Goal: Task Accomplishment & Management: Manage account settings

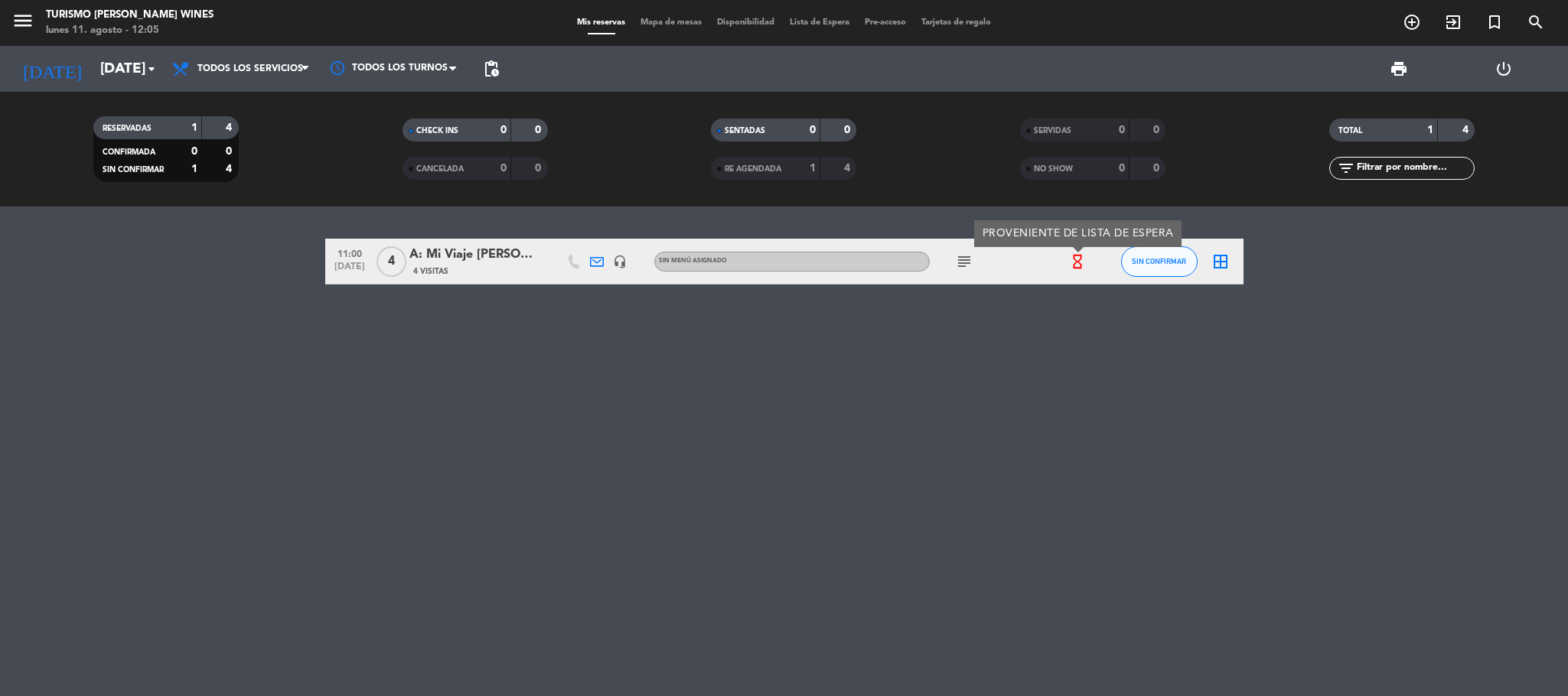
click at [110, 44] on div "menu Turismo [PERSON_NAME] Wines [DATE] 11. agosto - 12:05 Mis reservas Mapa de…" at bounding box center [784, 23] width 1568 height 46
click at [116, 73] on input "[DATE]" at bounding box center [184, 69] width 184 height 32
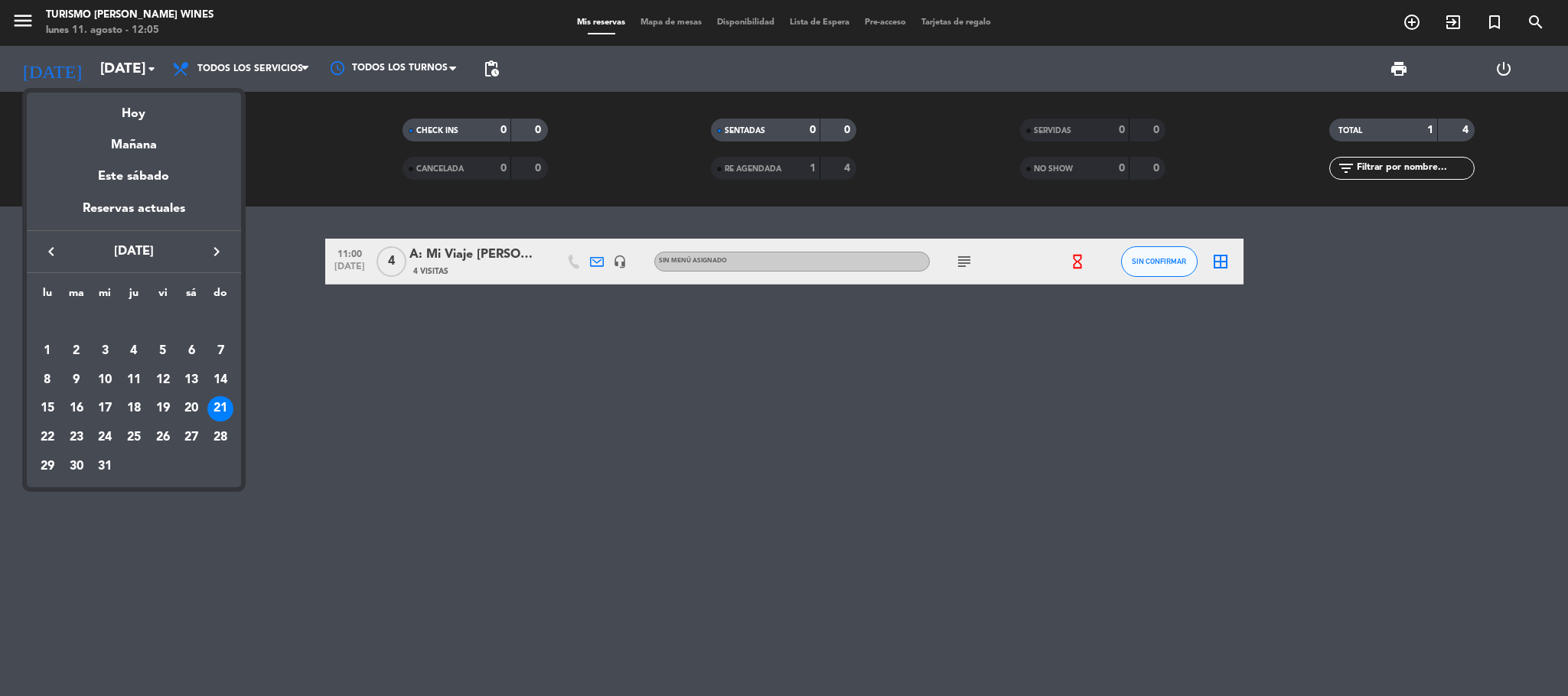
click at [53, 254] on icon "keyboard_arrow_left" at bounding box center [51, 251] width 18 height 18
click at [138, 117] on div "Hoy" at bounding box center [134, 108] width 214 height 31
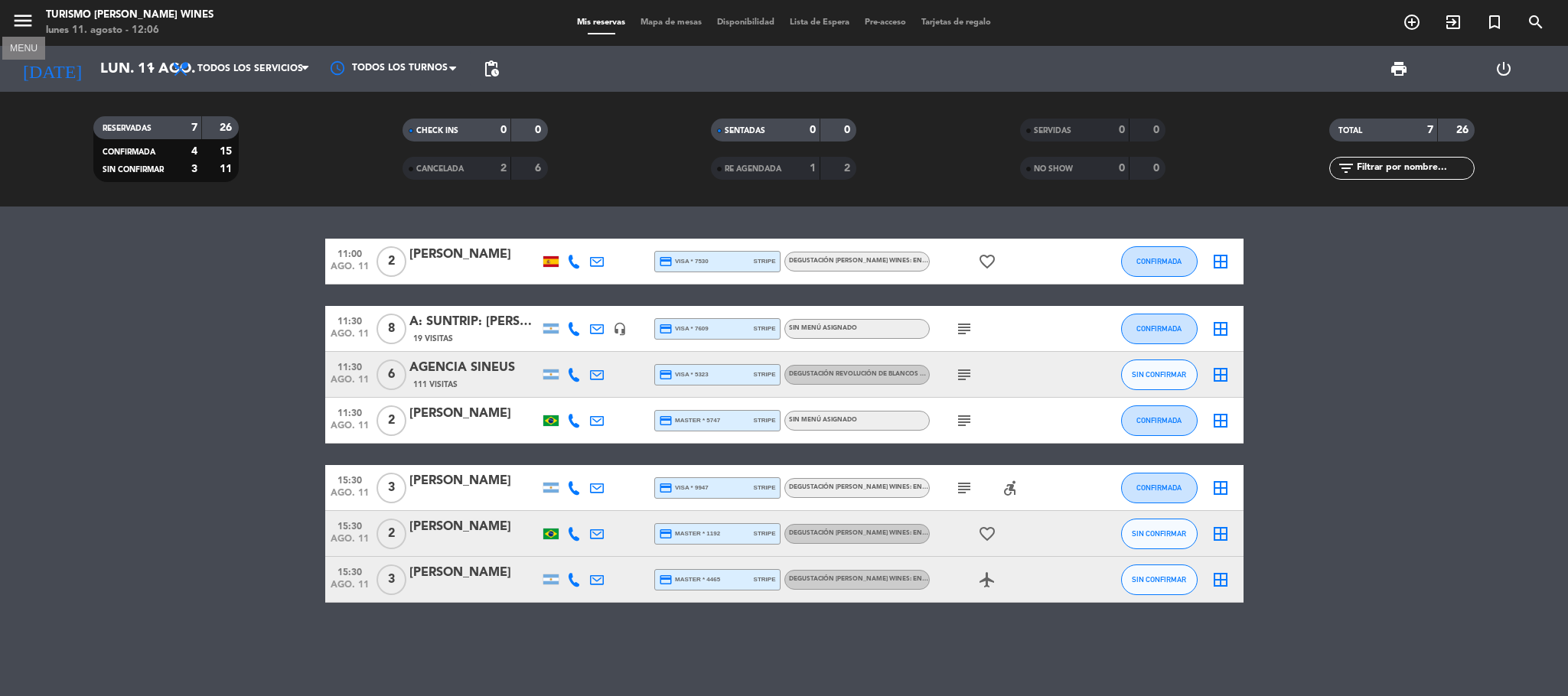
click at [29, 14] on icon "menu" at bounding box center [22, 21] width 23 height 23
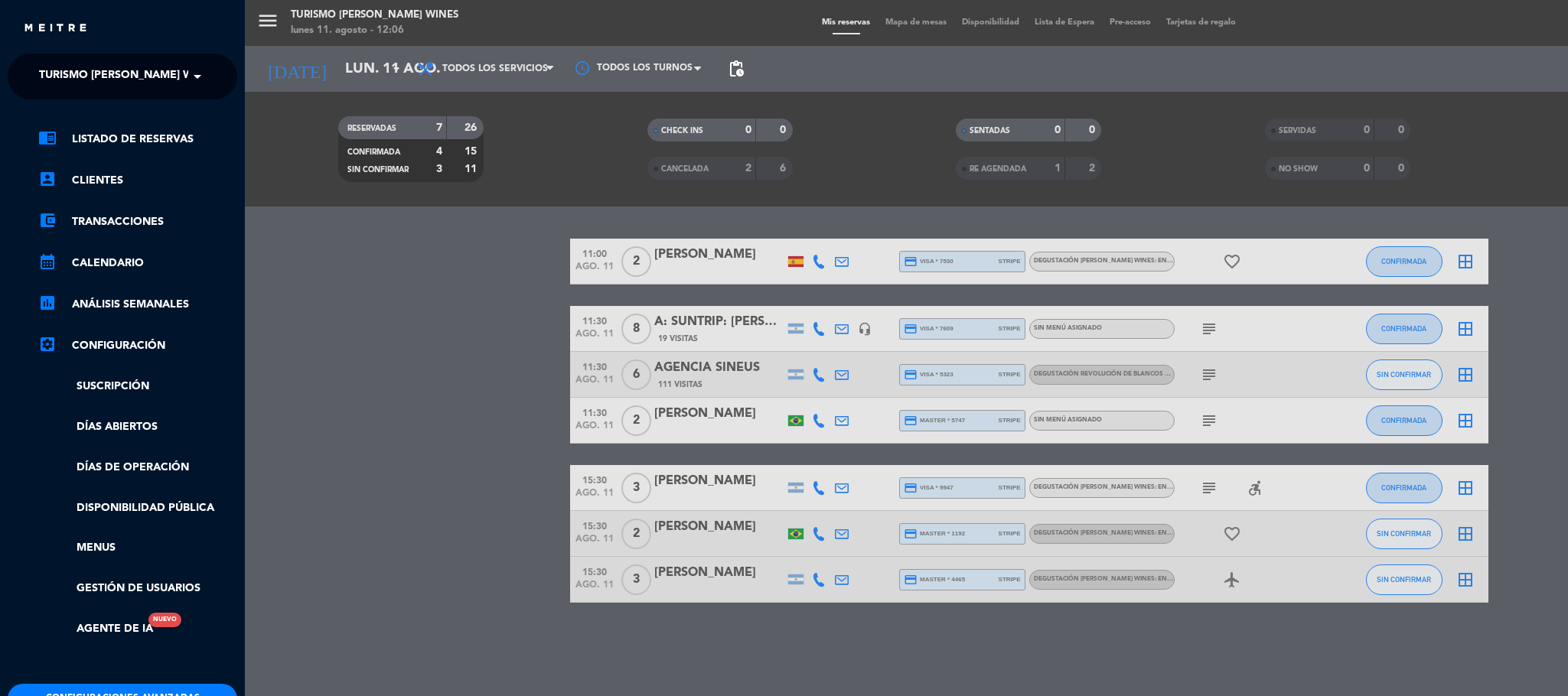
click at [352, 324] on div "menu Turismo [PERSON_NAME] Wines [DATE] 11. agosto - 12:06 Mis reservas Mapa de…" at bounding box center [1028, 348] width 1568 height 696
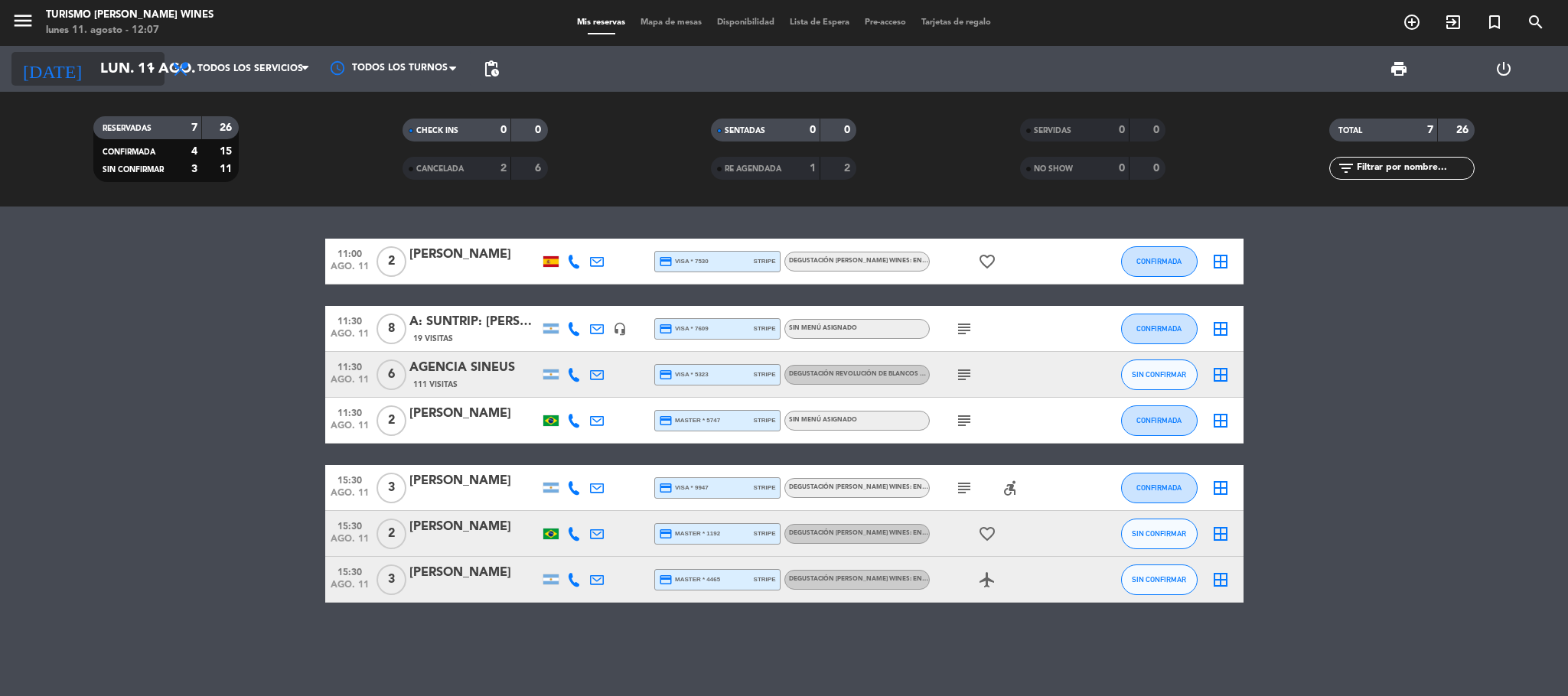
click at [139, 71] on input "lun. 11 ago." at bounding box center [184, 69] width 184 height 32
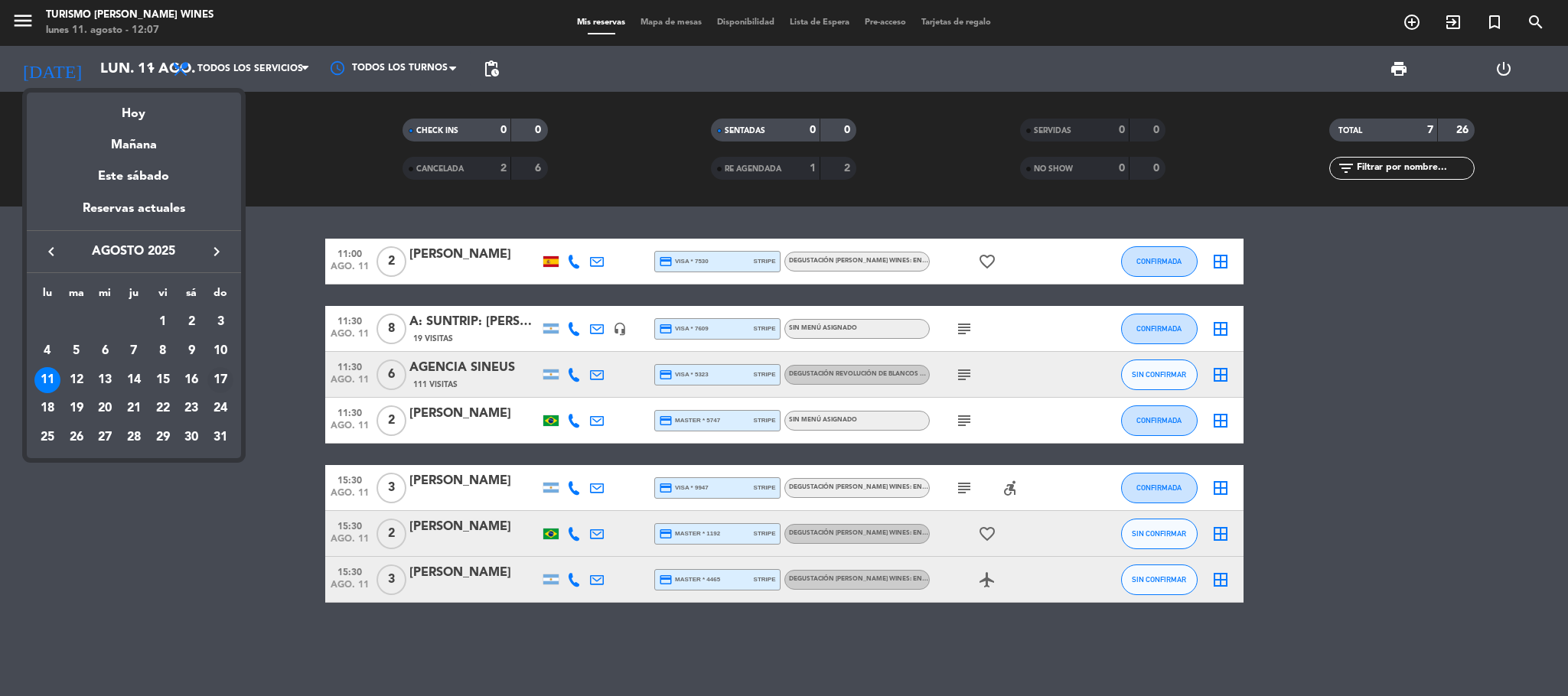
click at [223, 384] on div "17" at bounding box center [220, 380] width 26 height 26
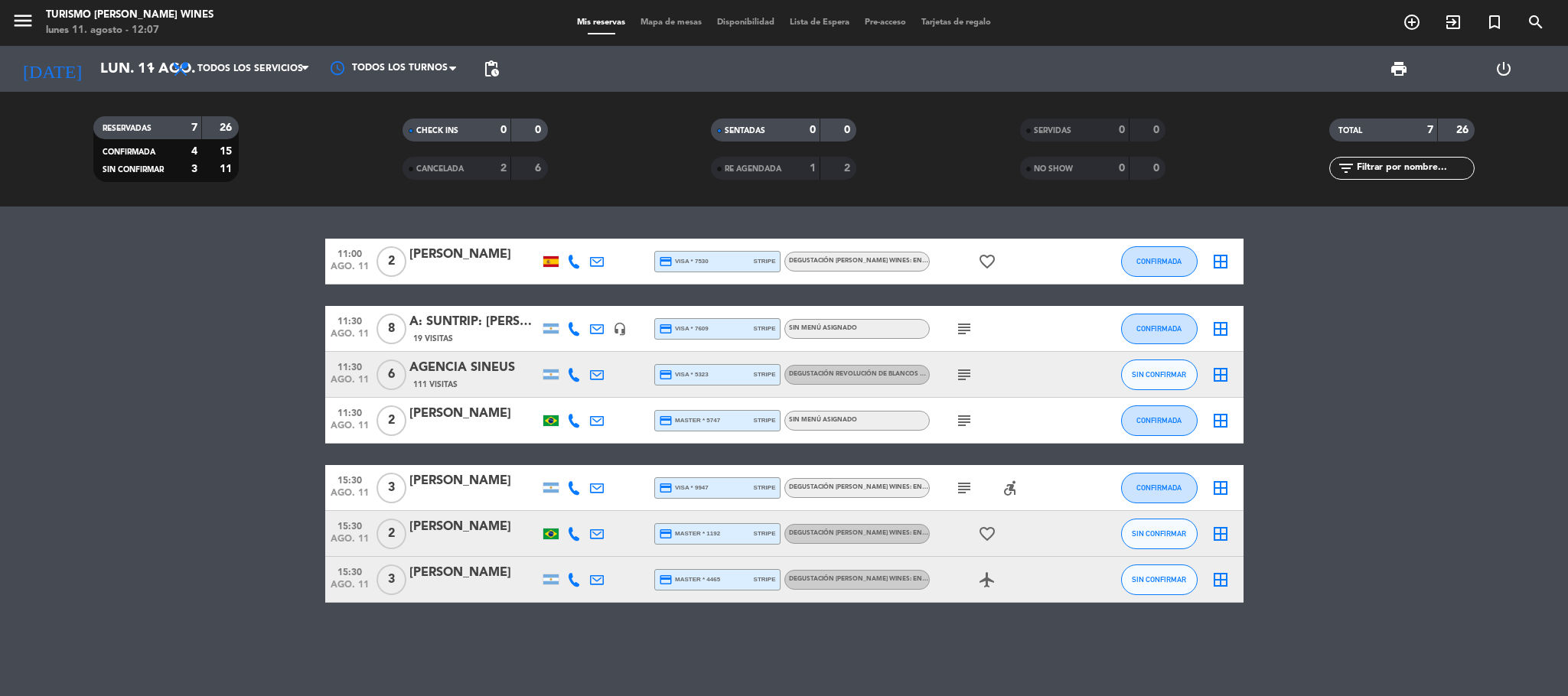
type input "dom. 17 ago."
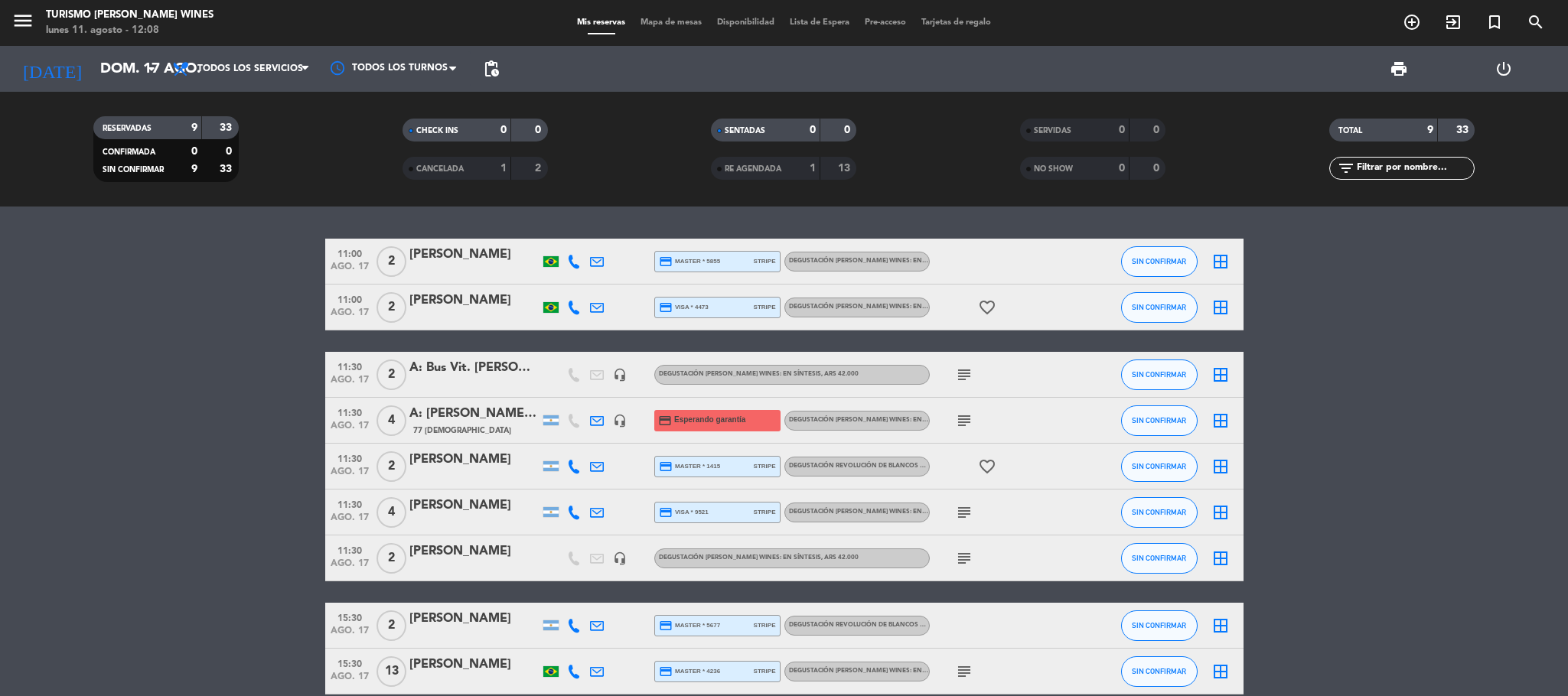
click at [10, 22] on div "menu Turismo [PERSON_NAME] Wines [DATE] 11. agosto - 12:08" at bounding box center [195, 23] width 391 height 36
click at [24, 23] on icon "menu" at bounding box center [22, 21] width 23 height 23
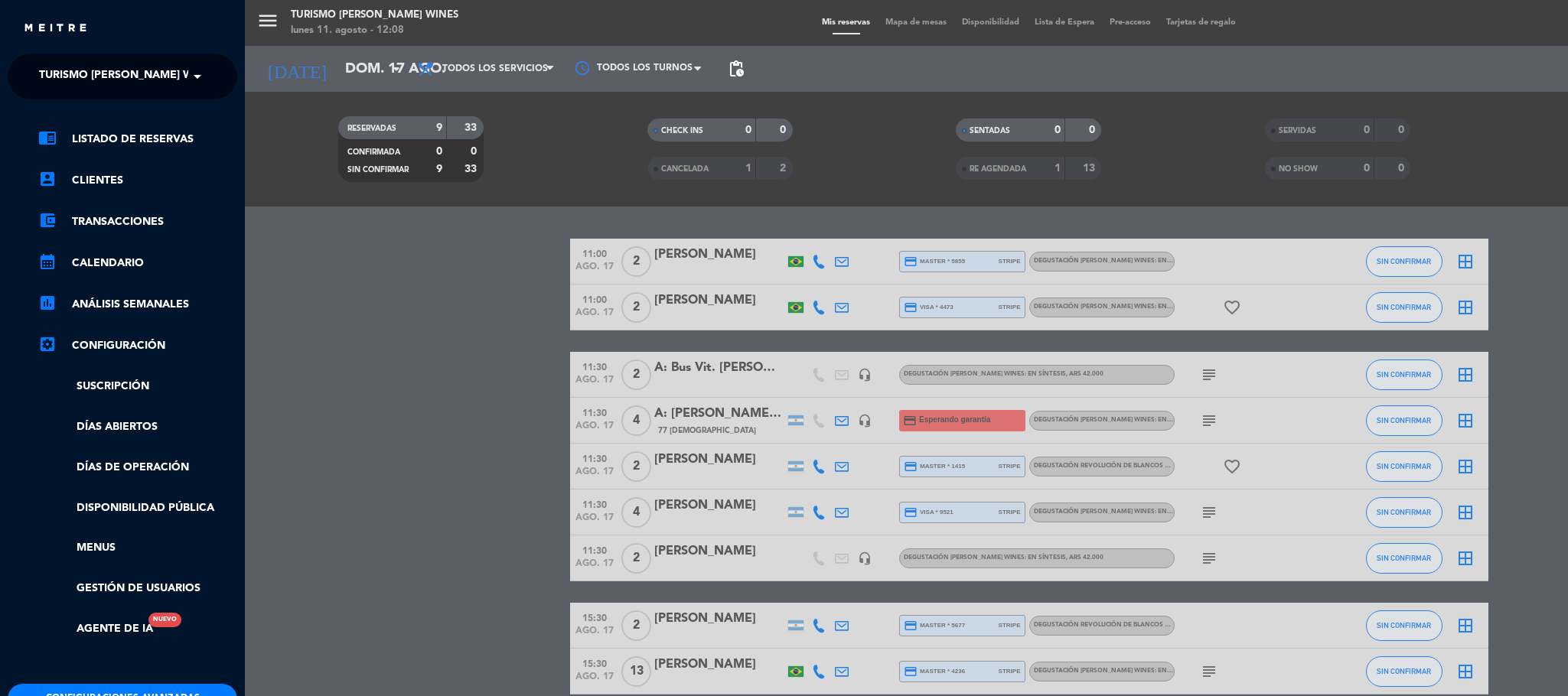
click at [191, 81] on span at bounding box center [201, 77] width 26 height 32
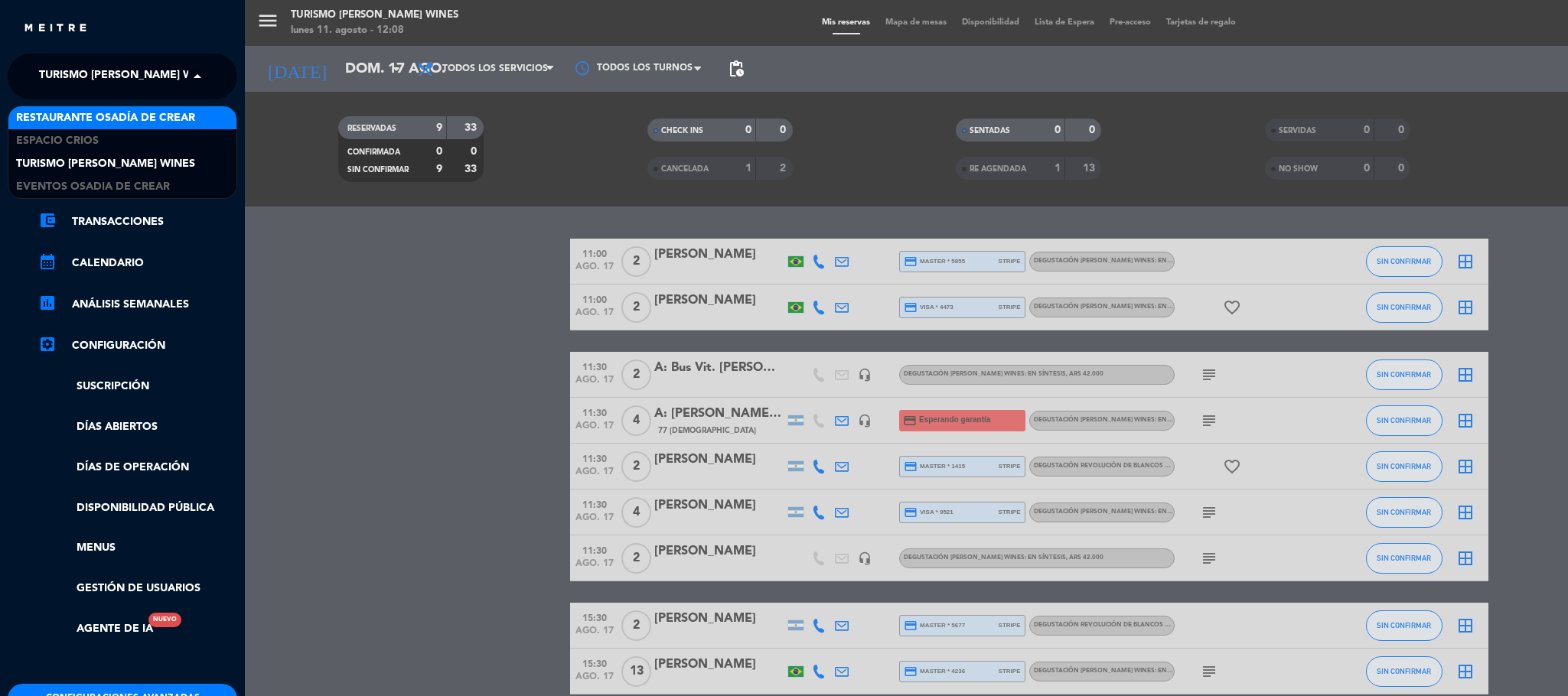
click at [179, 122] on span "Restaurante Osadía de Crear" at bounding box center [105, 118] width 179 height 18
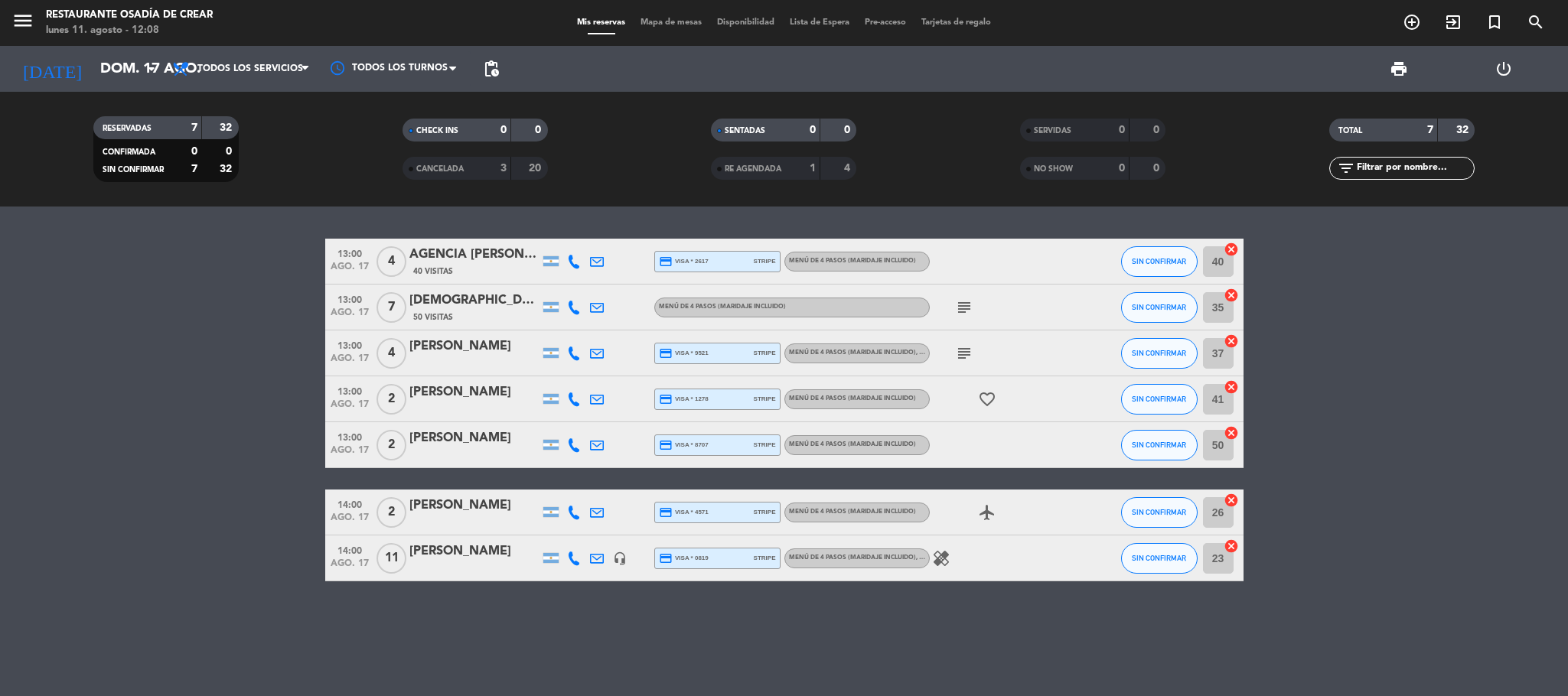
click at [448, 544] on div "[PERSON_NAME]" at bounding box center [474, 552] width 130 height 20
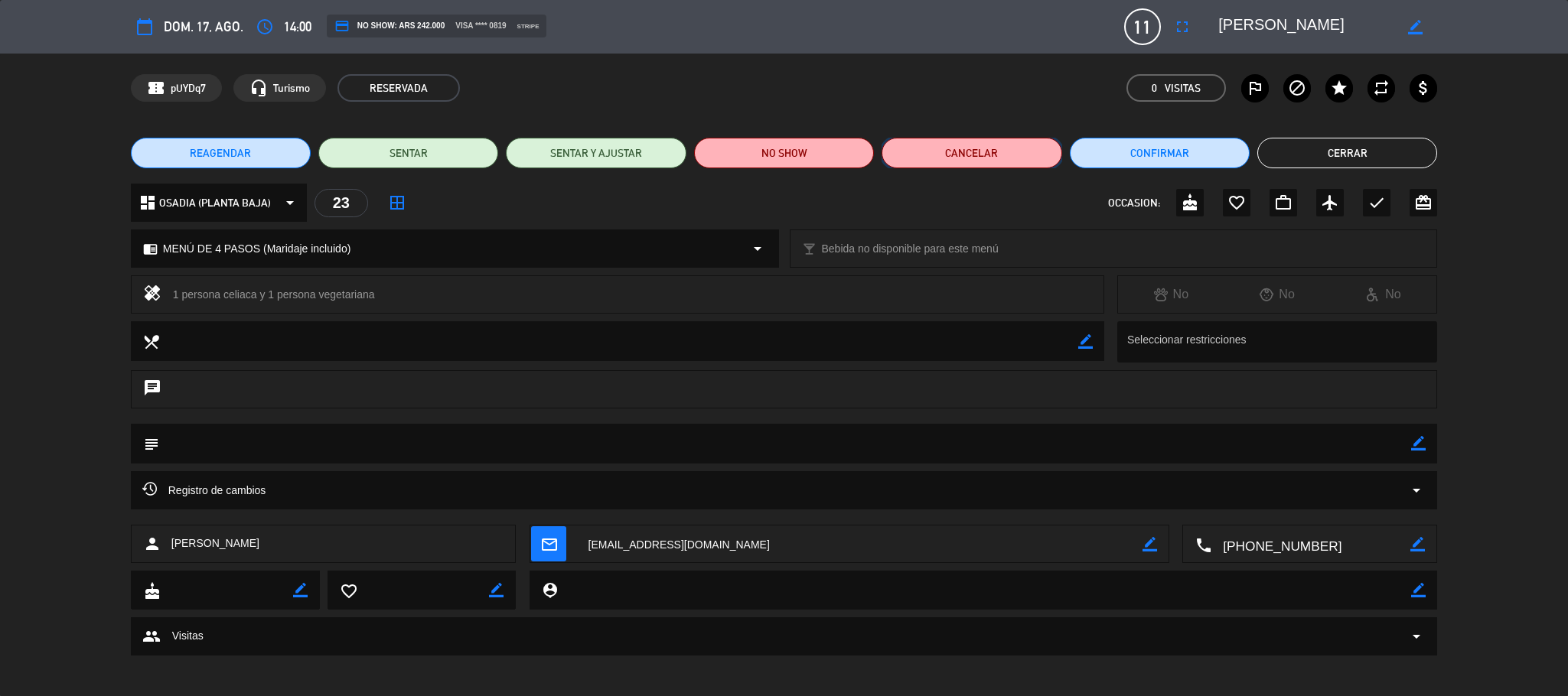
click at [922, 156] on button "Cancelar" at bounding box center [972, 153] width 180 height 30
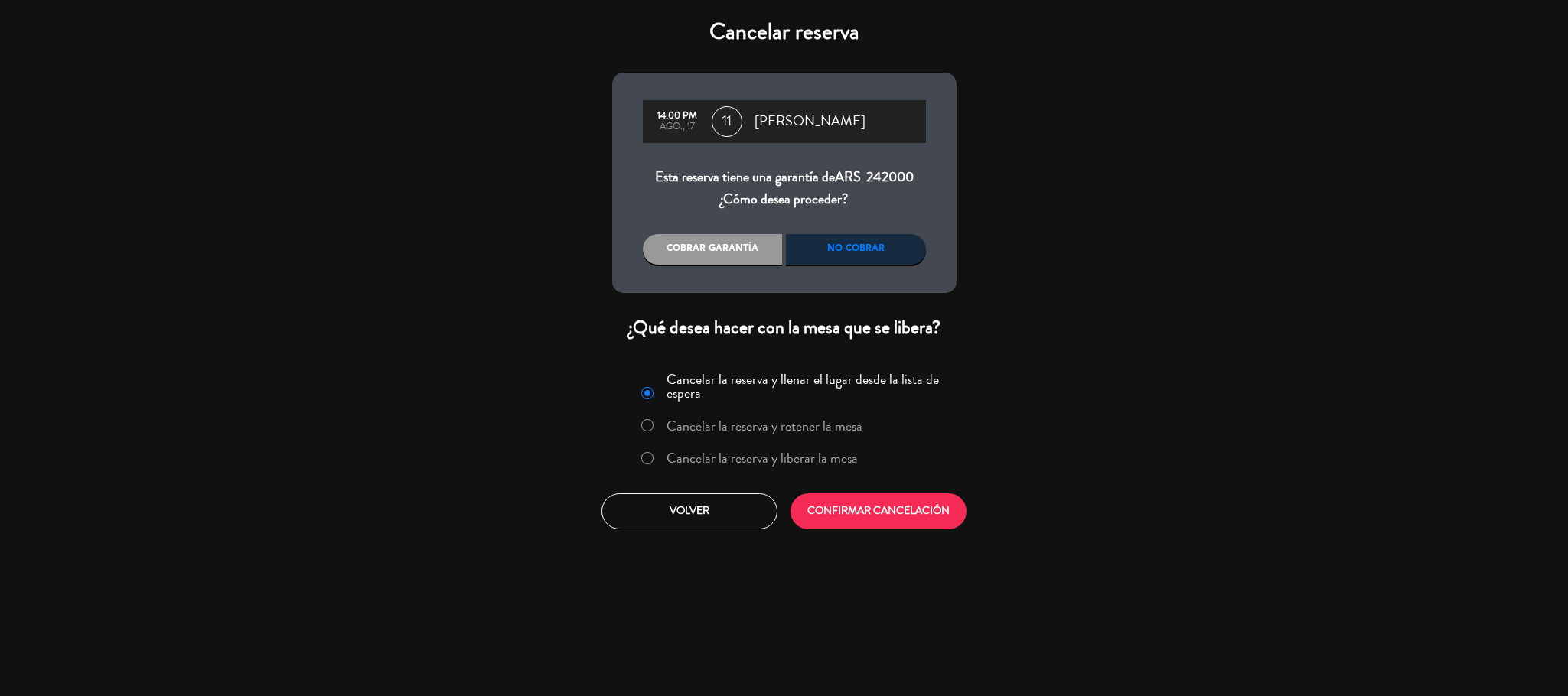
click at [829, 239] on div "No cobrar" at bounding box center [856, 250] width 140 height 30
click at [827, 253] on div "No cobrar" at bounding box center [856, 250] width 140 height 30
click at [689, 249] on div "Cobrar garantía" at bounding box center [713, 250] width 140 height 30
click at [839, 249] on div "No cobrar" at bounding box center [856, 250] width 140 height 30
click at [650, 454] on input "Cancelar la reserva y liberar la mesa" at bounding box center [646, 457] width 10 height 10
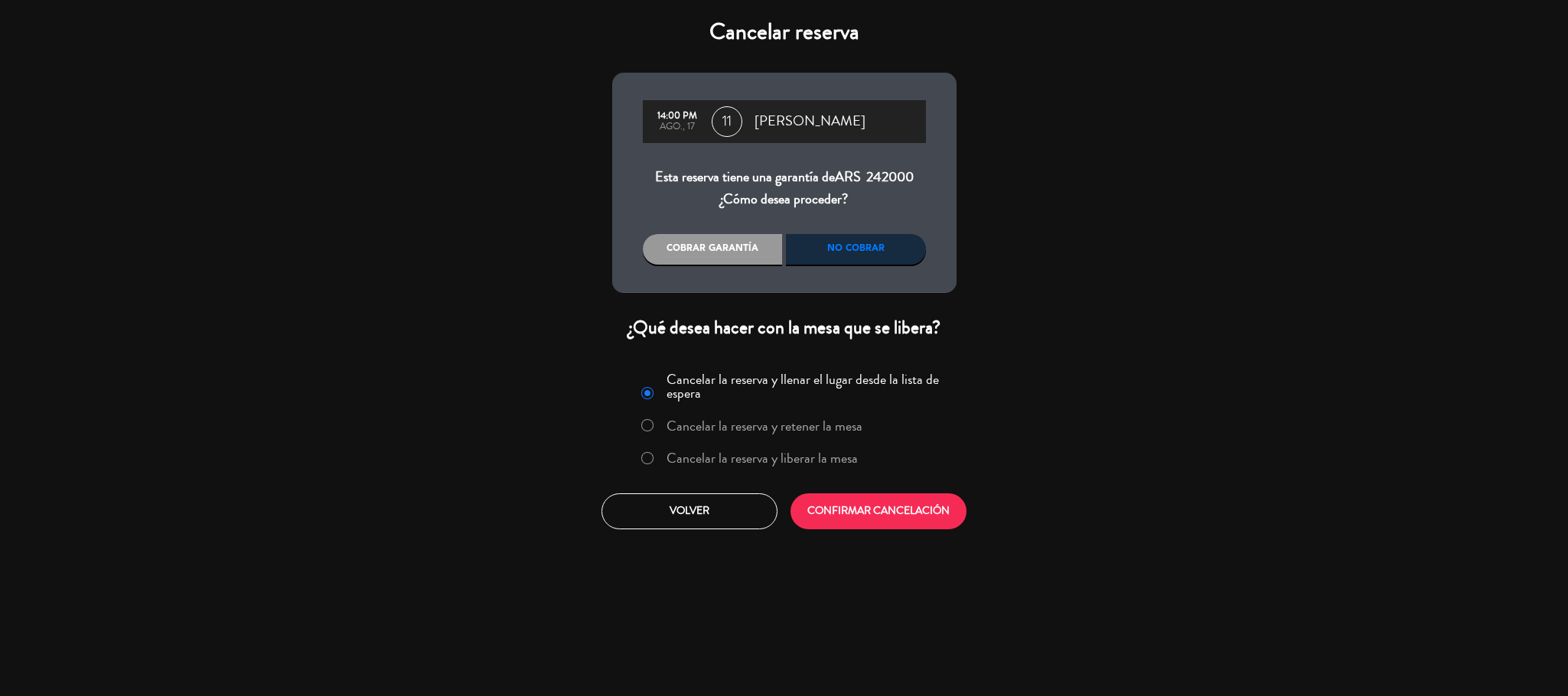
radio input "true"
click at [833, 505] on button "CONFIRMAR CANCELACIÓN" at bounding box center [878, 511] width 176 height 36
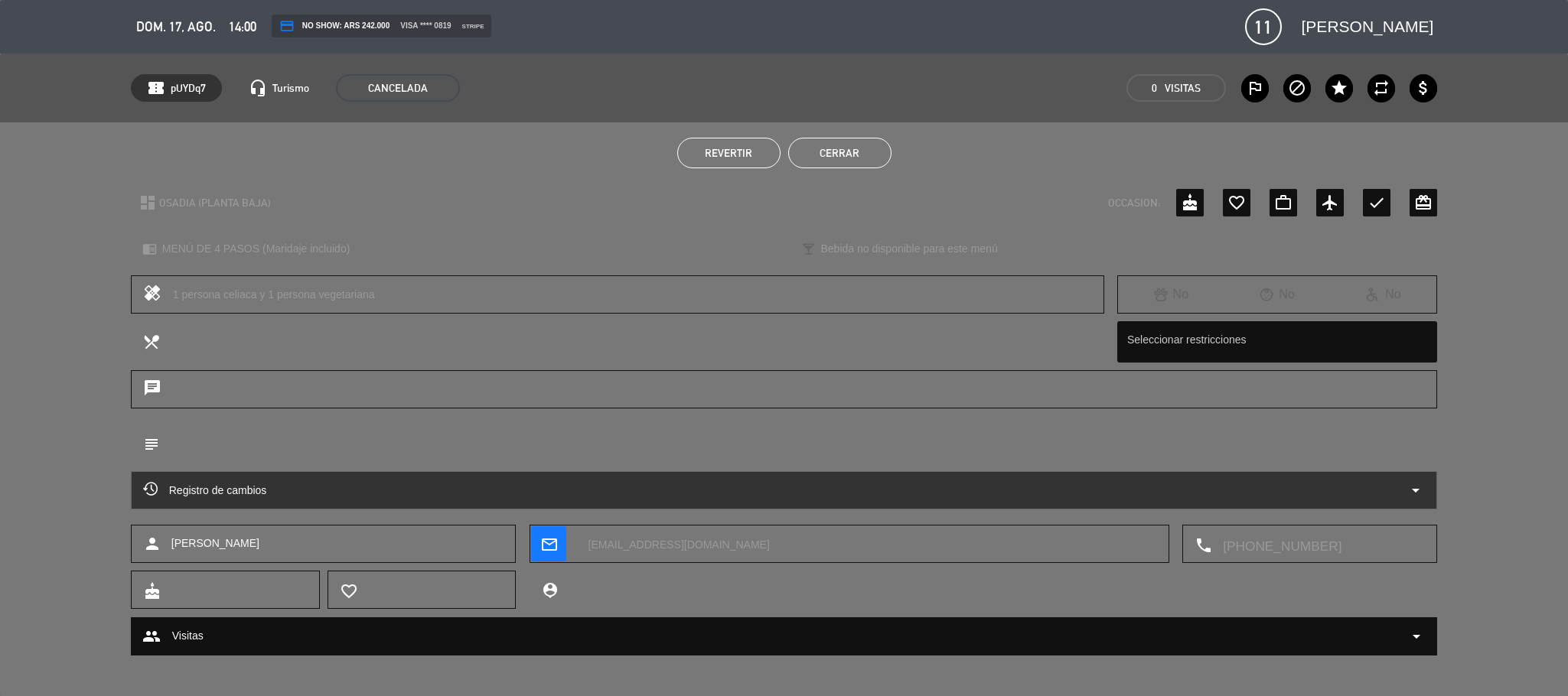
click at [833, 162] on button "Cerrar" at bounding box center [840, 153] width 104 height 30
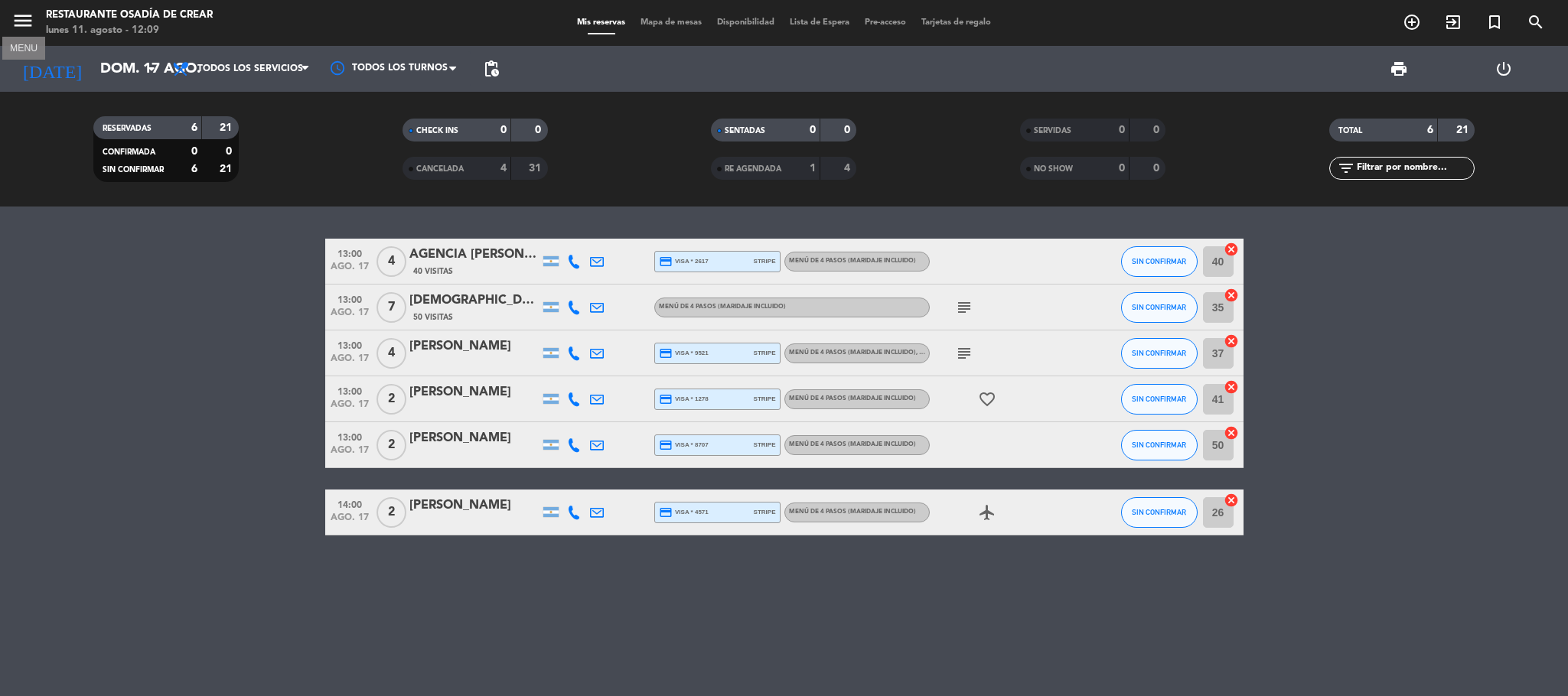
click at [14, 21] on icon "menu" at bounding box center [22, 21] width 23 height 23
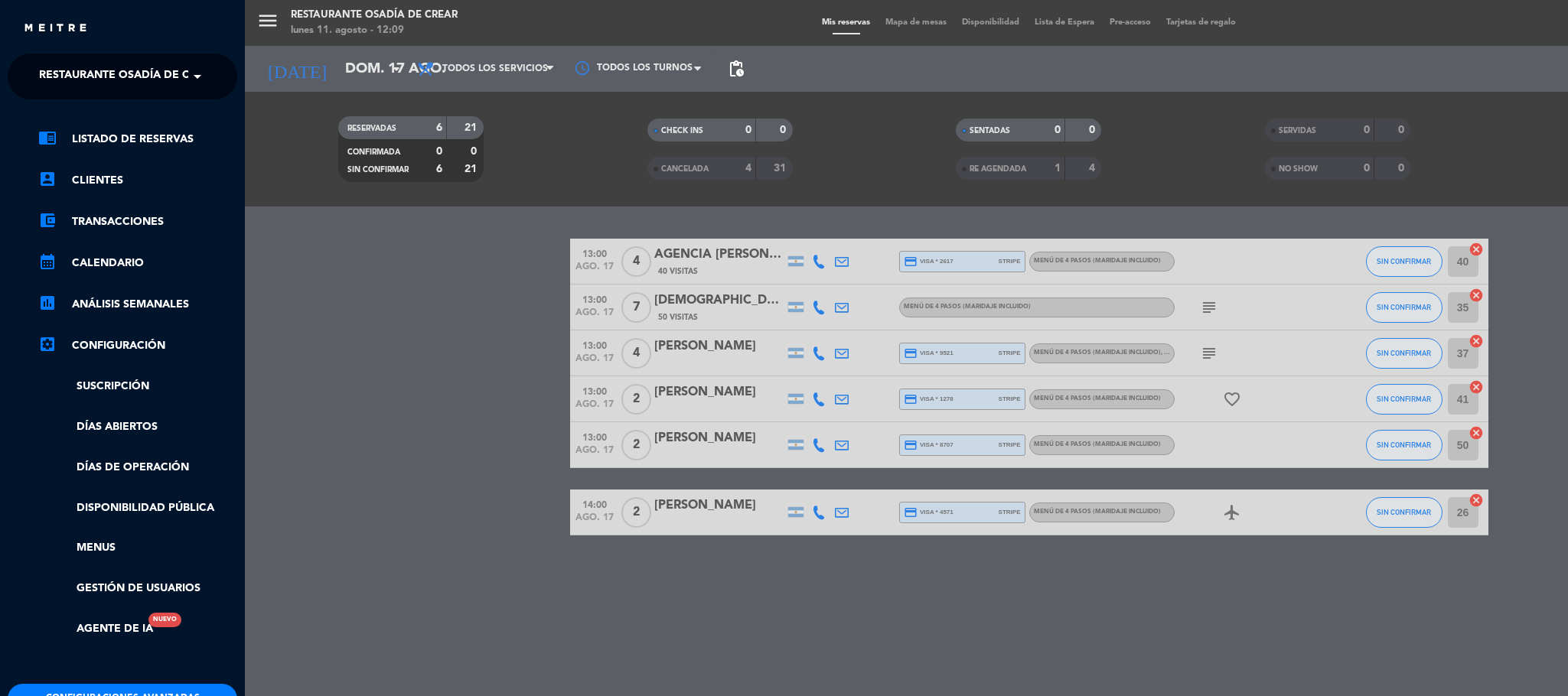
click at [188, 72] on span at bounding box center [201, 77] width 26 height 32
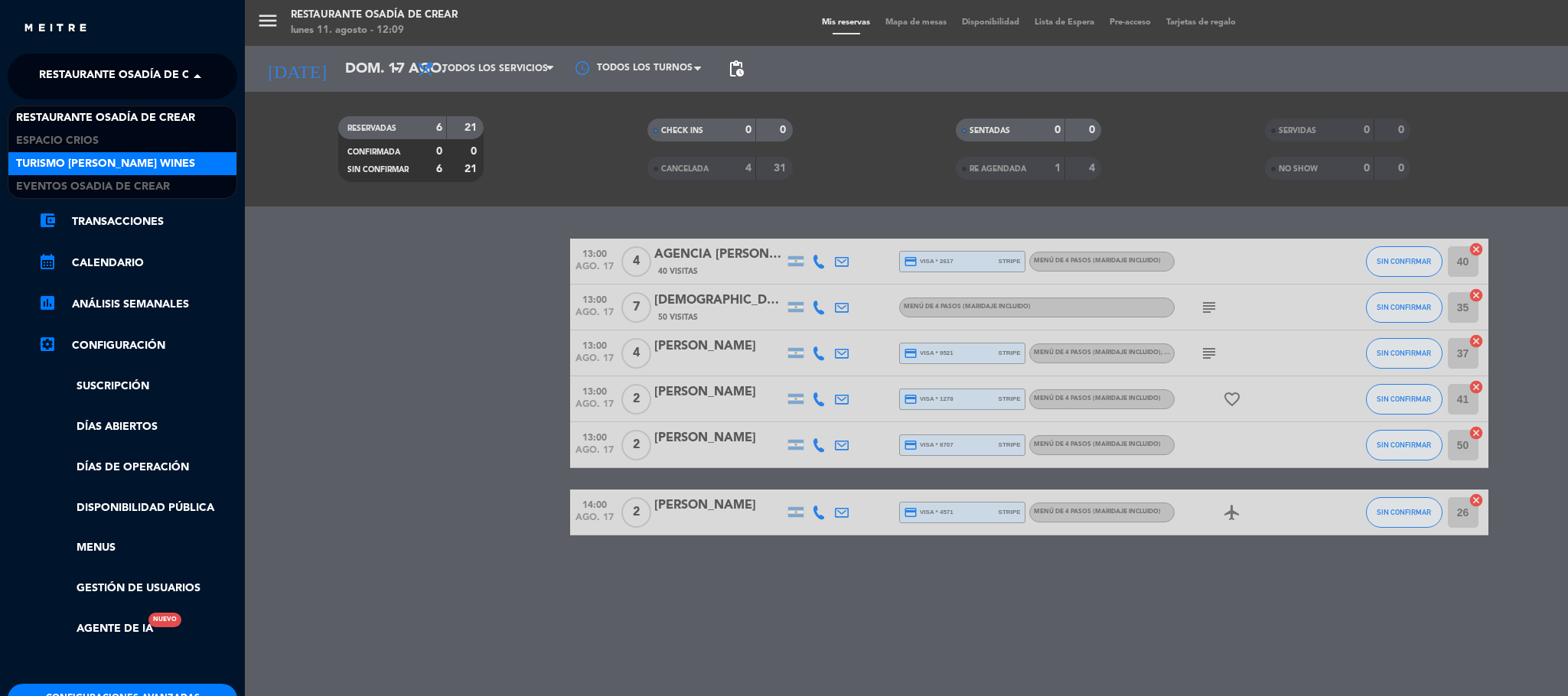
click at [162, 161] on span "Turismo [PERSON_NAME] Wines" at bounding box center [105, 164] width 179 height 18
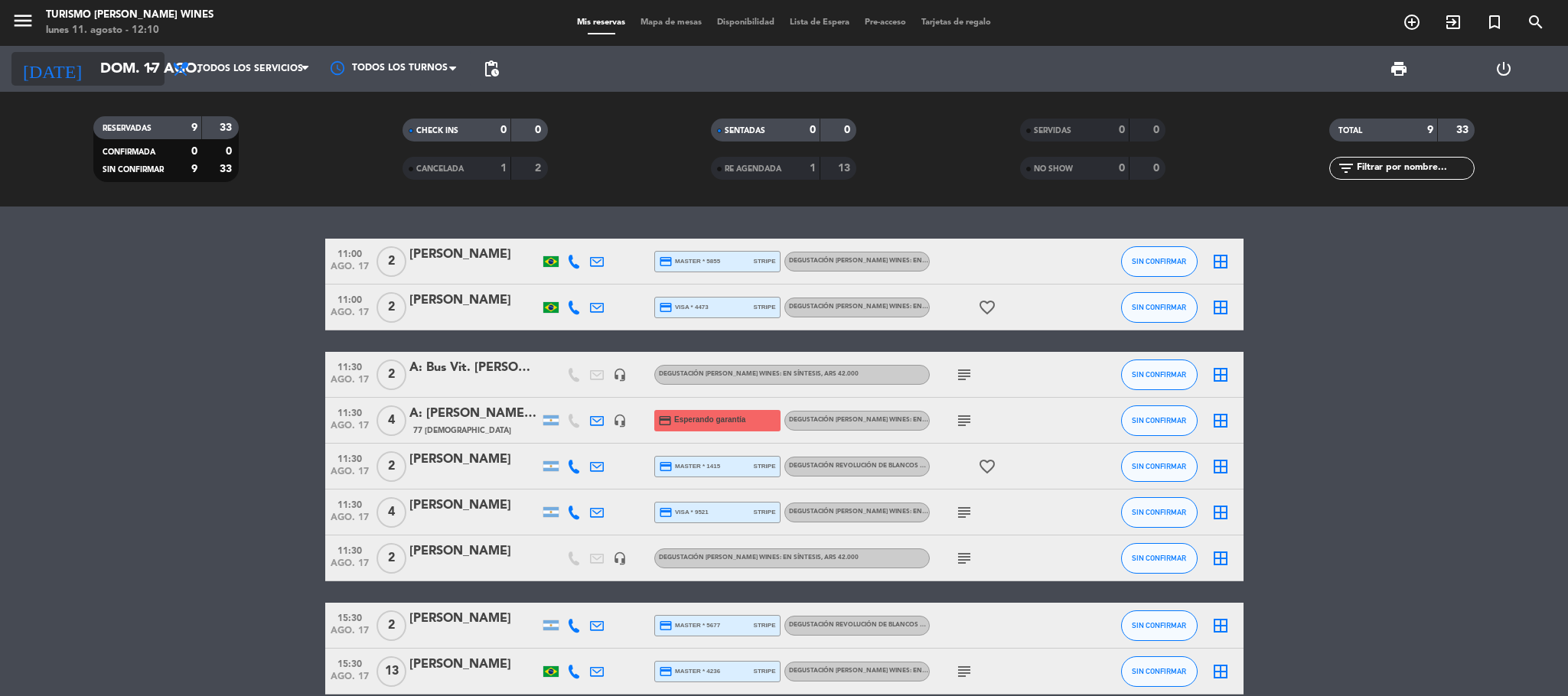
click at [145, 63] on icon "arrow_drop_down" at bounding box center [151, 69] width 18 height 18
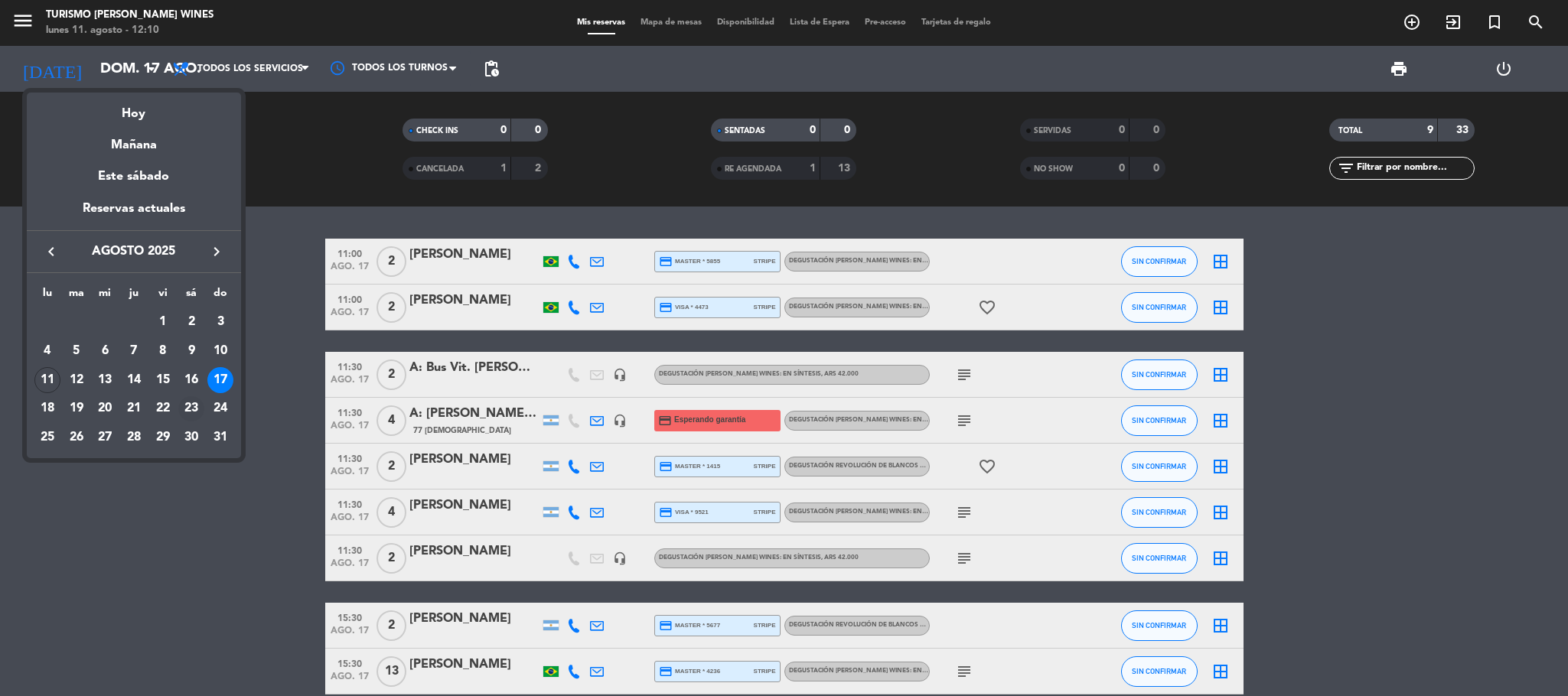
click at [188, 407] on div "23" at bounding box center [191, 409] width 26 height 26
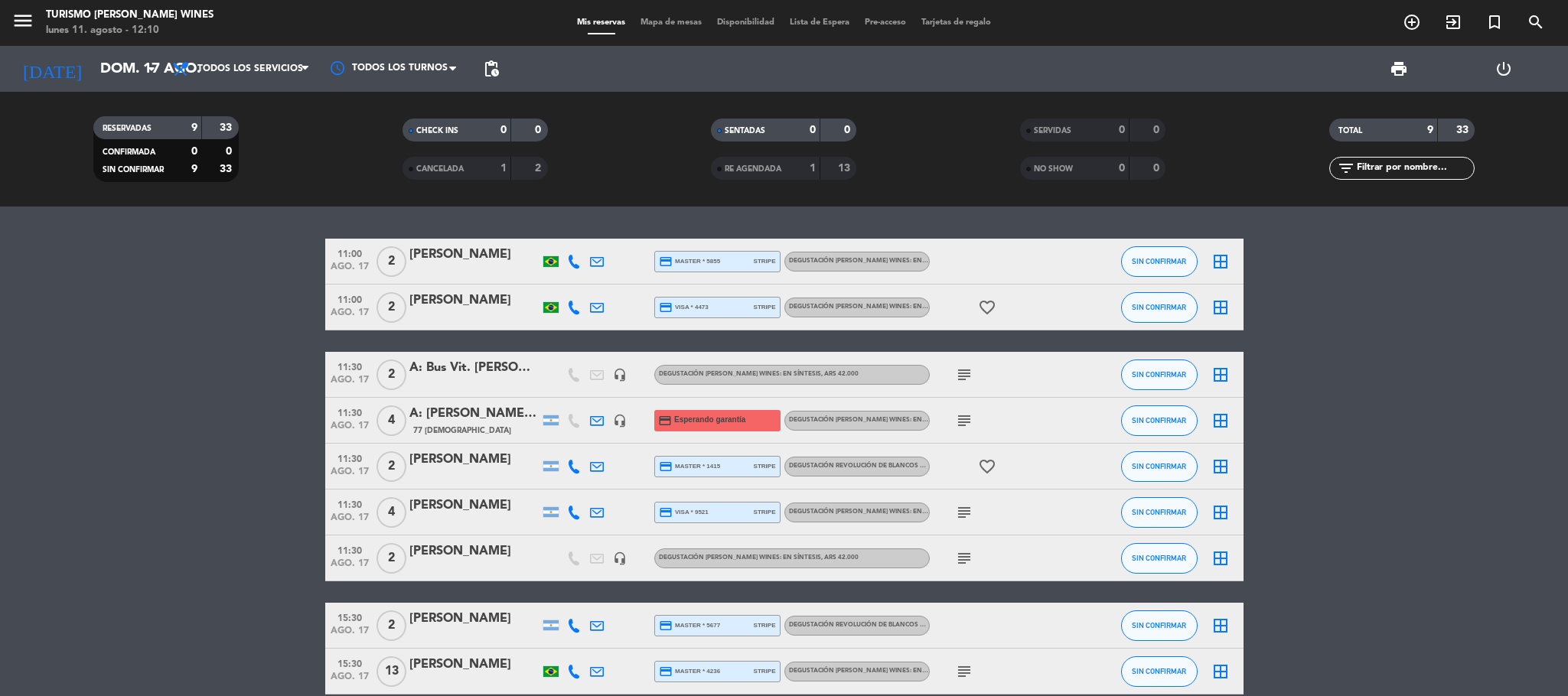
type input "sáb. 23 ago."
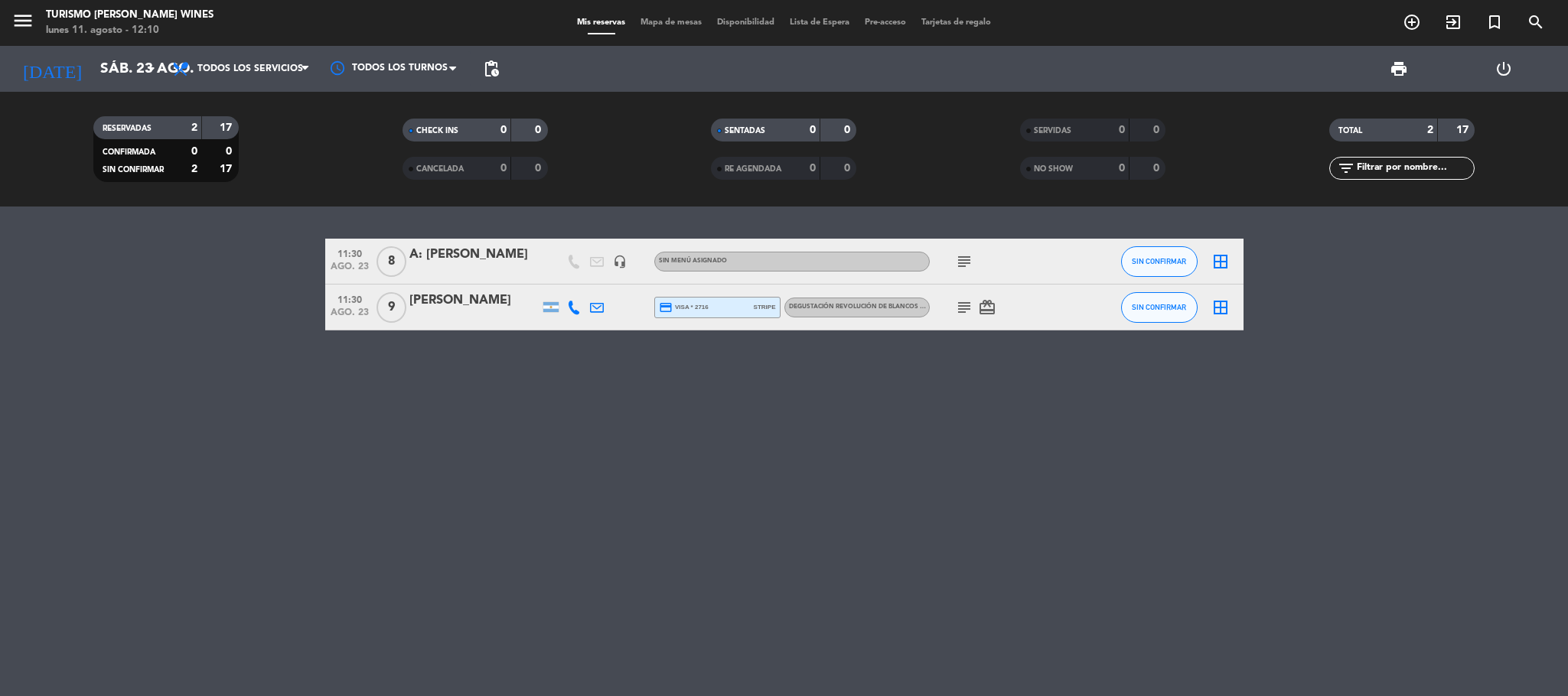
click at [482, 256] on div "A: [PERSON_NAME]" at bounding box center [474, 254] width 130 height 20
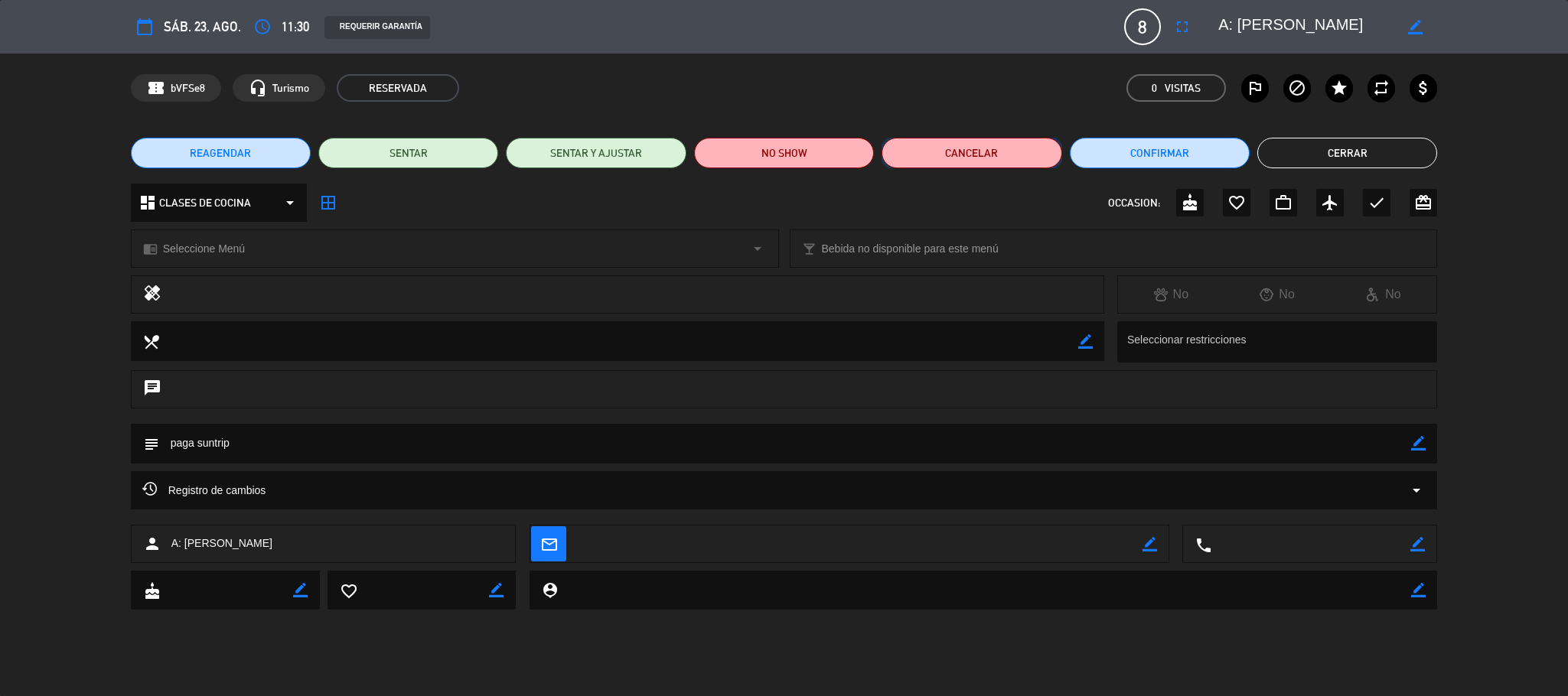
click at [969, 159] on button "Cancelar" at bounding box center [972, 153] width 180 height 30
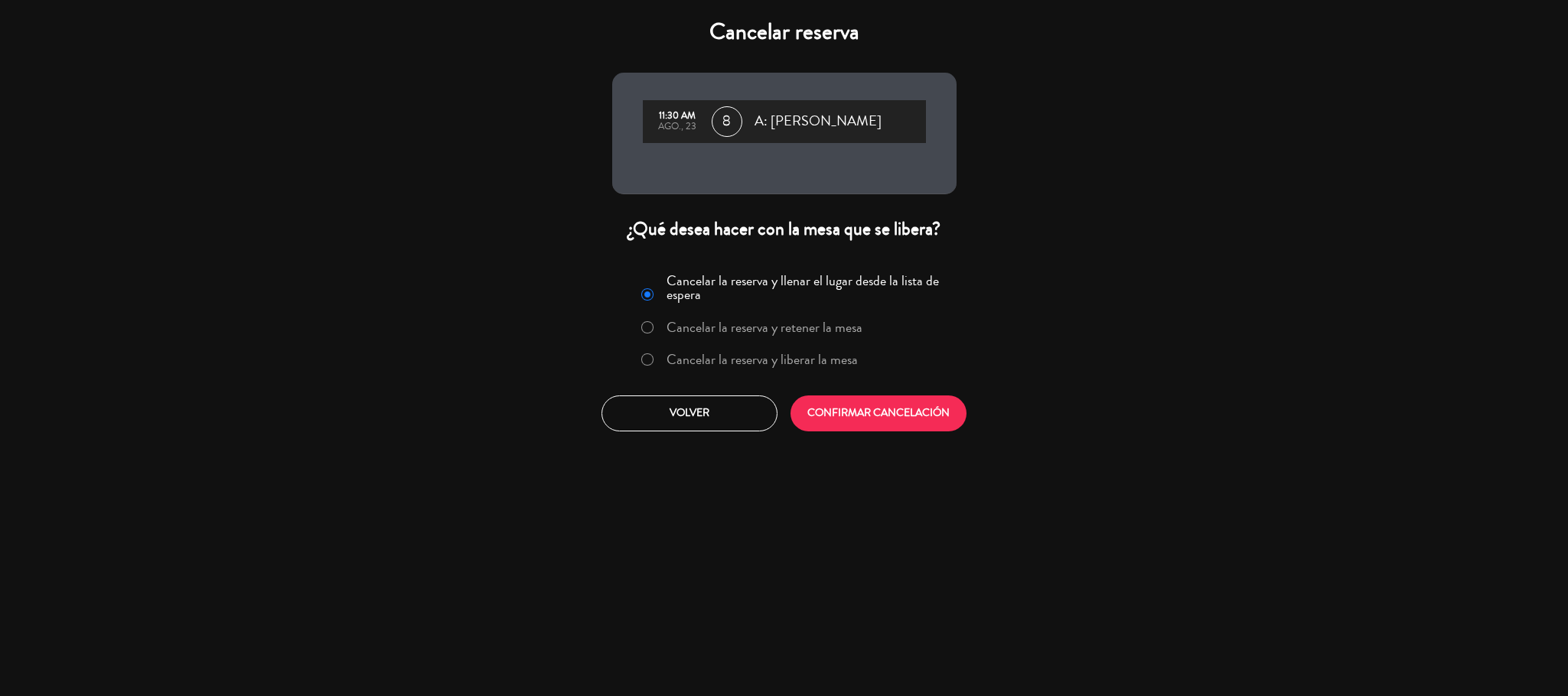
click at [643, 364] on input "Cancelar la reserva y liberar la mesa" at bounding box center [646, 358] width 10 height 10
radio input "true"
click at [898, 423] on button "CONFIRMAR CANCELACIÓN" at bounding box center [878, 413] width 176 height 36
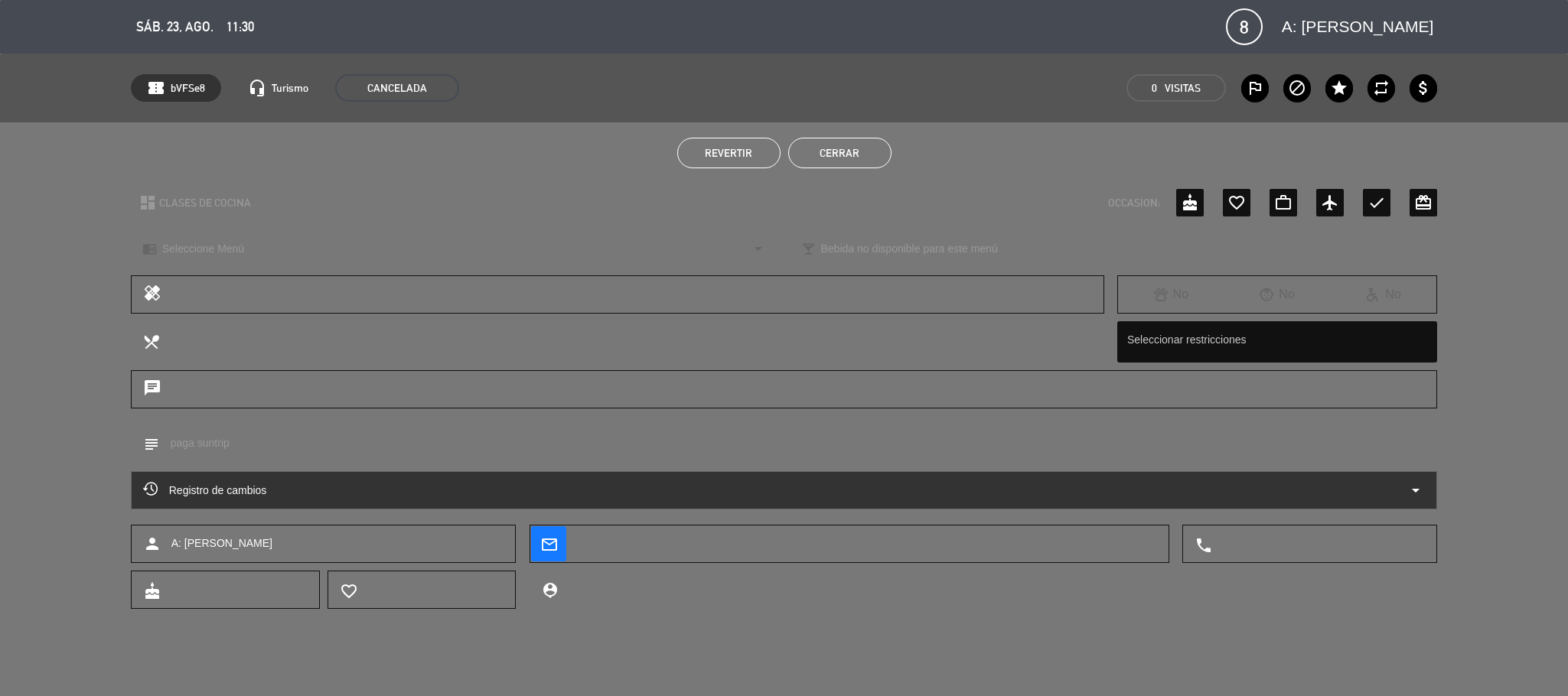
click at [849, 157] on button "Cerrar" at bounding box center [840, 153] width 104 height 30
